Goal: Share content: Share content

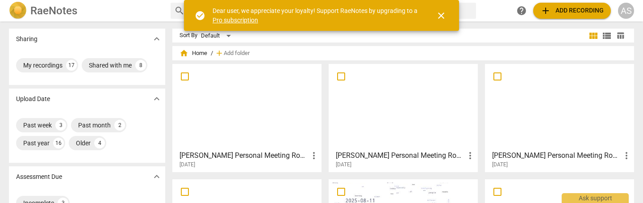
click at [243, 120] on div at bounding box center [247, 106] width 143 height 79
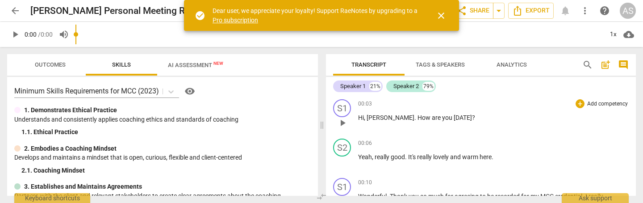
scroll to position [0, 0]
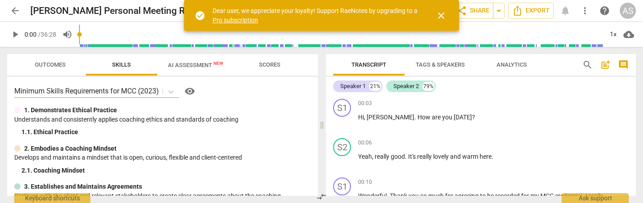
click at [17, 12] on span "arrow_back" at bounding box center [15, 10] width 11 height 11
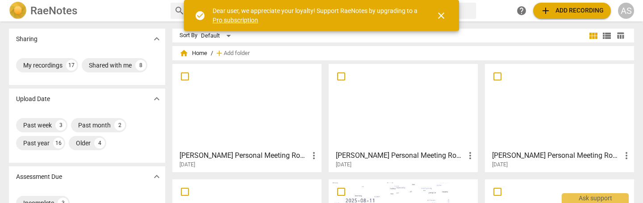
click at [425, 128] on div at bounding box center [403, 106] width 143 height 79
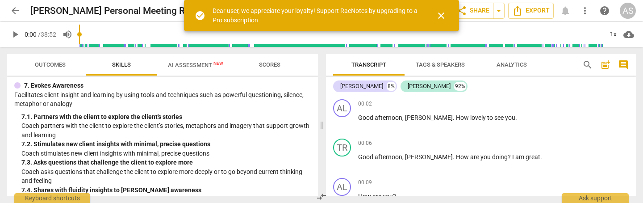
scroll to position [642, 0]
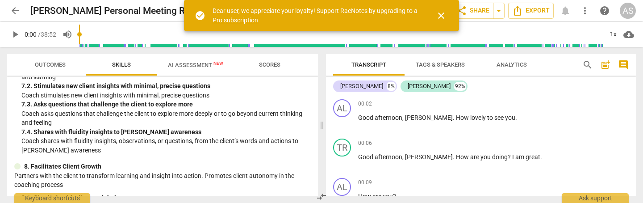
click at [181, 65] on span "AI Assessment New" at bounding box center [195, 65] width 55 height 7
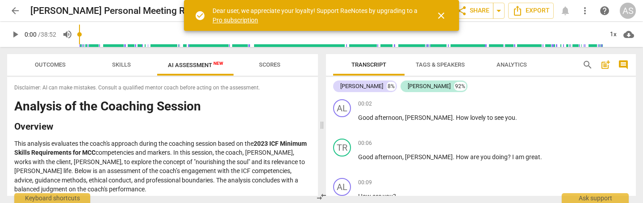
scroll to position [4, 0]
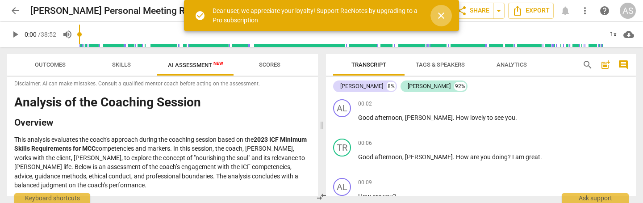
drag, startPoint x: 445, startPoint y: 13, endPoint x: 230, endPoint y: 39, distance: 216.5
click at [445, 13] on span "close" at bounding box center [441, 15] width 11 height 11
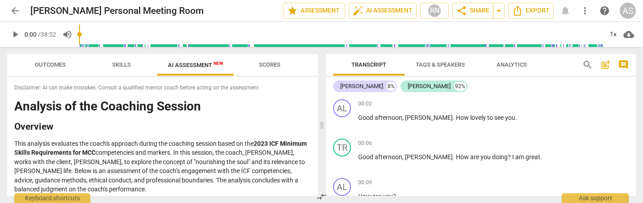
scroll to position [0, 0]
click at [477, 13] on span "share Share" at bounding box center [473, 10] width 33 height 11
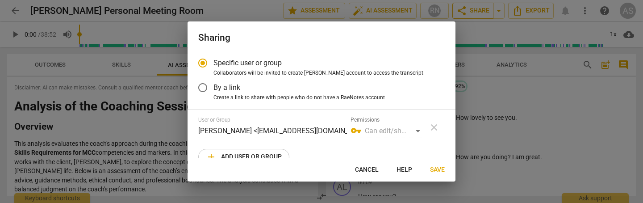
radio input "false"
click at [234, 88] on span "By a link" at bounding box center [227, 87] width 27 height 10
click at [214, 88] on input "By a link" at bounding box center [202, 87] width 21 height 21
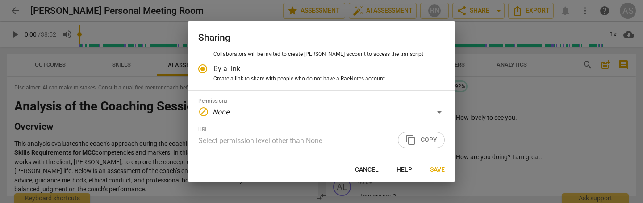
scroll to position [18, 0]
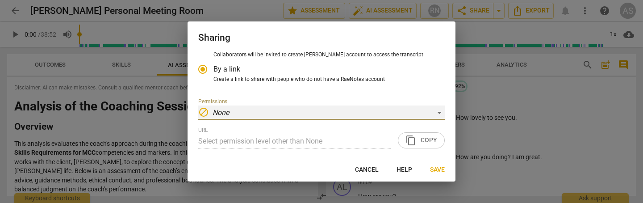
click at [430, 113] on div "block None" at bounding box center [321, 112] width 247 height 14
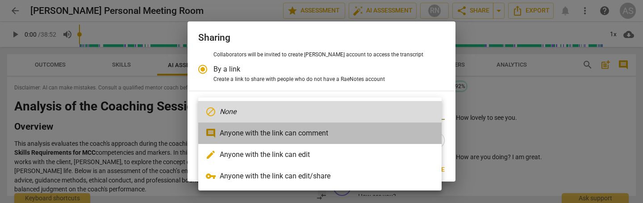
click at [301, 135] on li "comment Anyone with the link can comment" at bounding box center [320, 132] width 244 height 21
radio input "false"
type input "[URL][DOMAIN_NAME]"
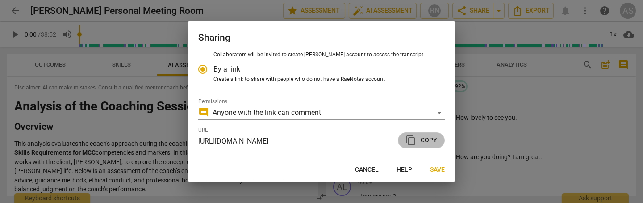
click at [422, 138] on span "content_copy Copy" at bounding box center [422, 140] width 32 height 11
click at [371, 169] on span "Cancel" at bounding box center [367, 169] width 24 height 9
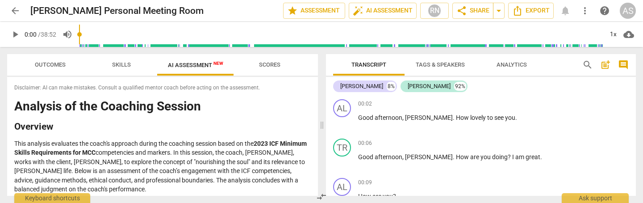
radio input "false"
